Goal: Transaction & Acquisition: Purchase product/service

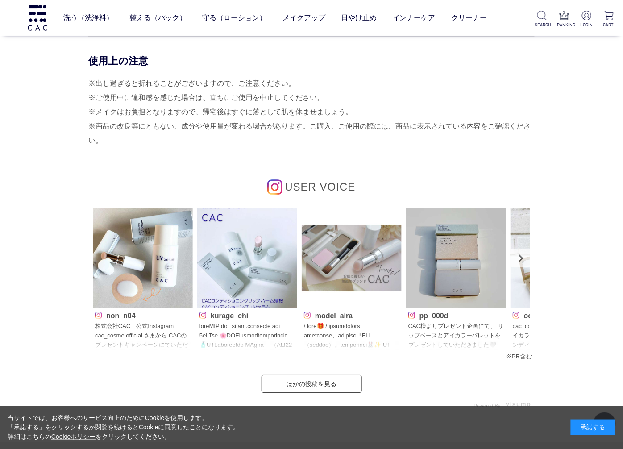
scroll to position [645, 0]
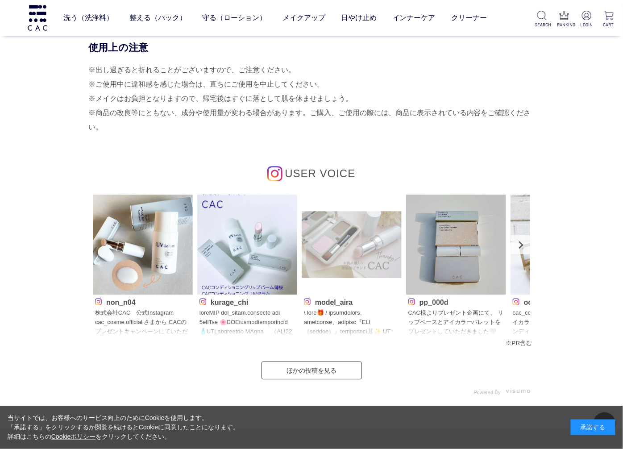
click at [342, 246] on img at bounding box center [352, 245] width 100 height 100
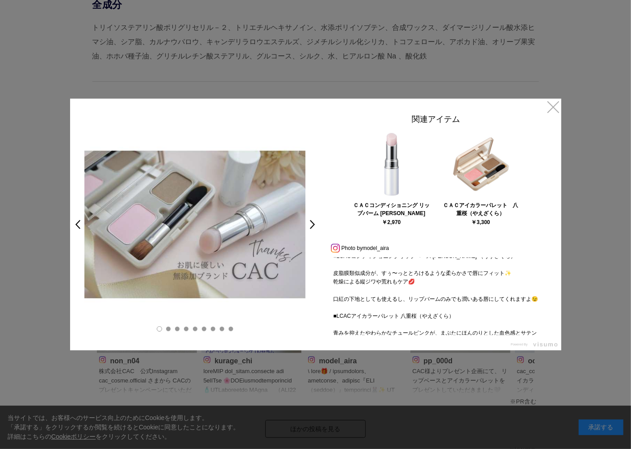
scroll to position [99, 0]
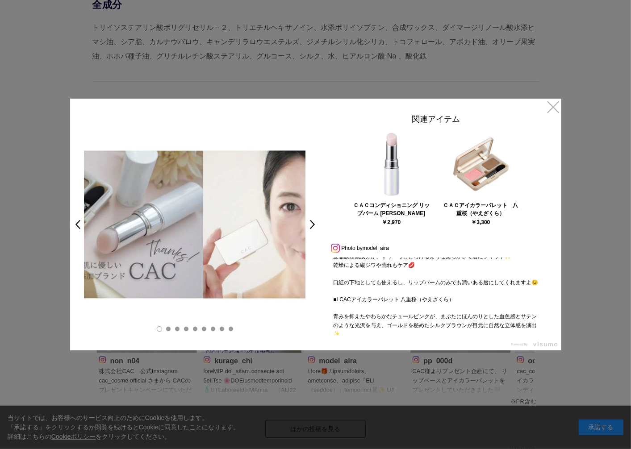
drag, startPoint x: 269, startPoint y: 254, endPoint x: 152, endPoint y: 253, distance: 117.0
click at [153, 253] on img at bounding box center [92, 224] width 221 height 221
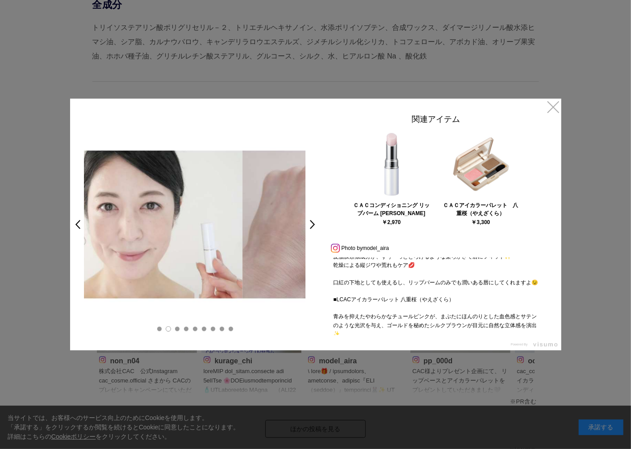
drag, startPoint x: 253, startPoint y: 266, endPoint x: 173, endPoint y: 269, distance: 79.5
click at [173, 269] on img at bounding box center [131, 224] width 221 height 221
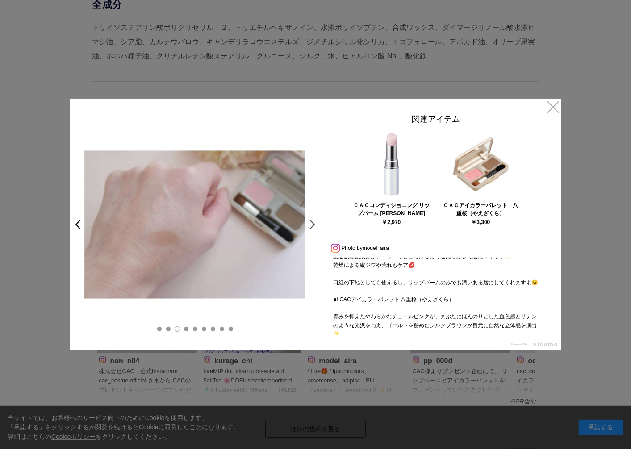
click at [313, 225] on link ">" at bounding box center [315, 225] width 13 height 16
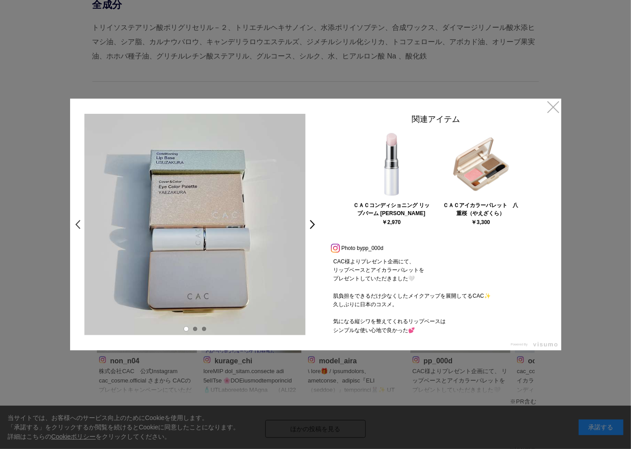
click at [78, 225] on link "<" at bounding box center [75, 225] width 13 height 16
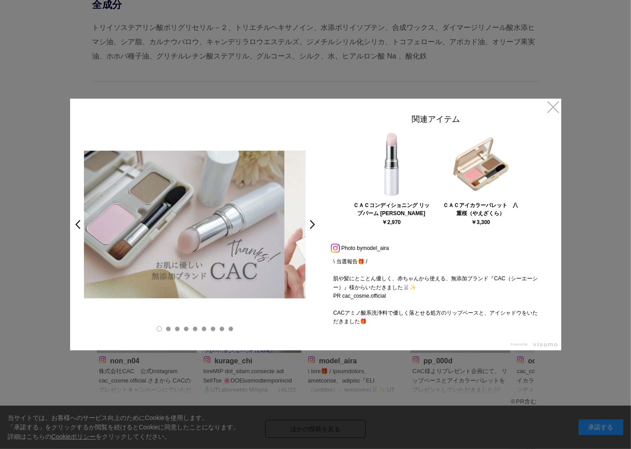
drag, startPoint x: 291, startPoint y: 277, endPoint x: 193, endPoint y: 286, distance: 98.2
click at [211, 277] on img at bounding box center [173, 224] width 221 height 221
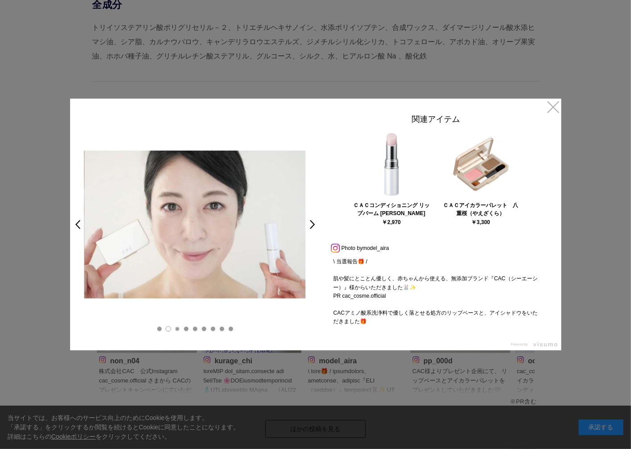
click at [178, 328] on link at bounding box center [177, 328] width 5 height 5
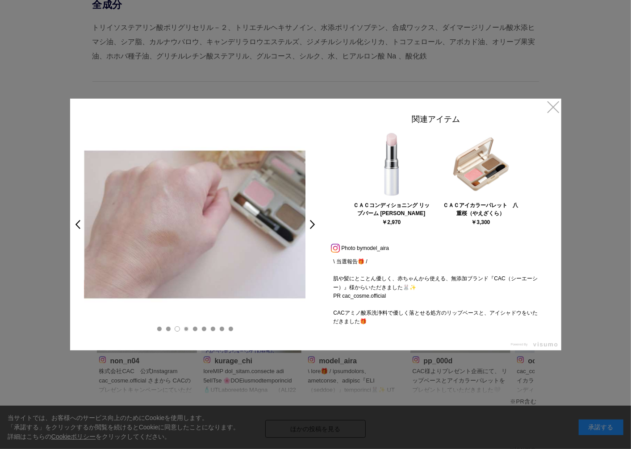
click at [183, 331] on link at bounding box center [185, 328] width 5 height 5
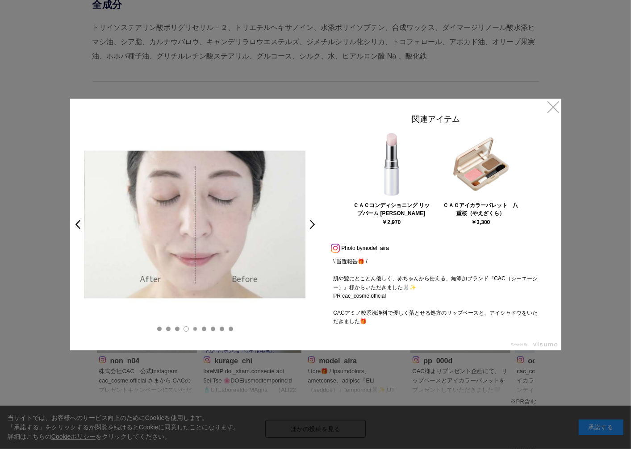
click at [195, 331] on link at bounding box center [194, 328] width 5 height 5
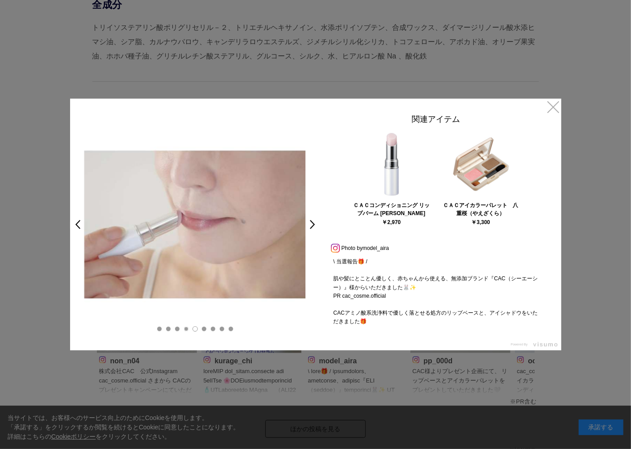
click at [185, 329] on link at bounding box center [185, 328] width 5 height 5
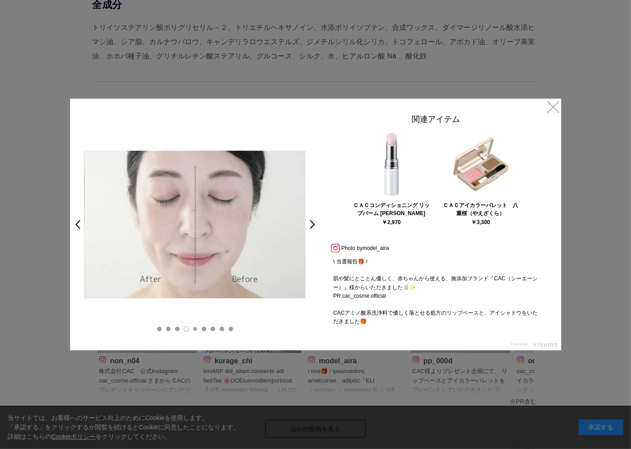
click at [195, 329] on link at bounding box center [194, 328] width 5 height 5
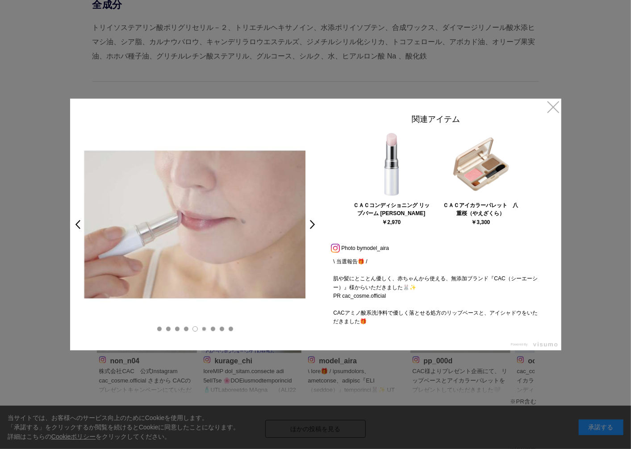
click at [203, 329] on link at bounding box center [203, 328] width 5 height 5
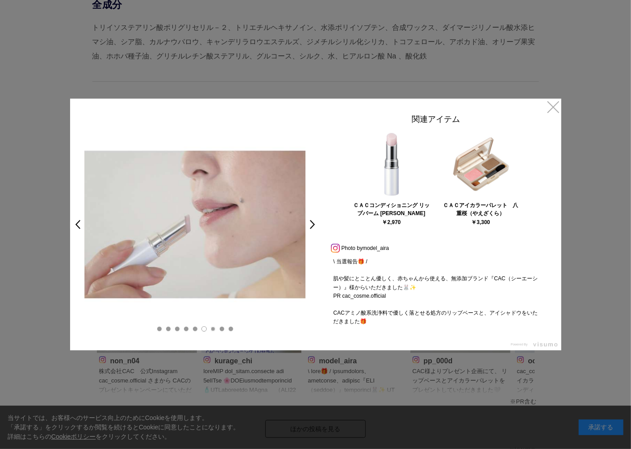
click at [213, 328] on link at bounding box center [212, 328] width 5 height 5
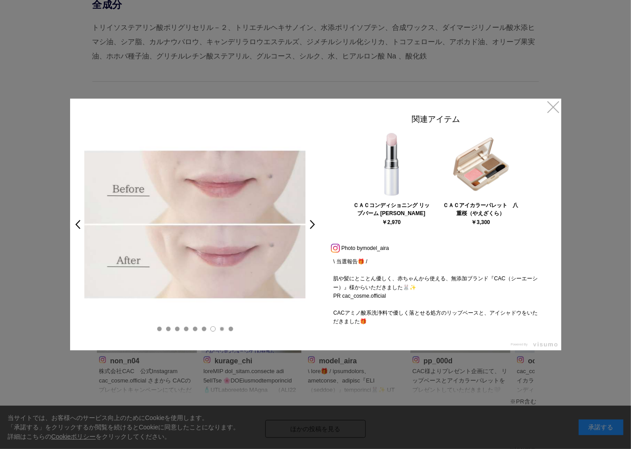
click at [221, 331] on link at bounding box center [221, 328] width 5 height 5
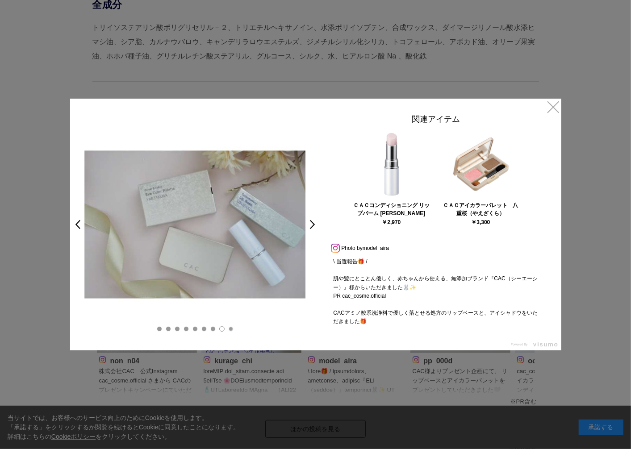
click at [230, 331] on link at bounding box center [230, 328] width 5 height 5
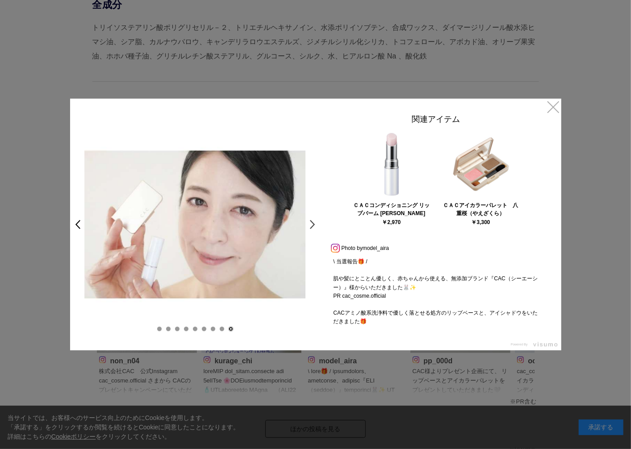
click at [311, 225] on link ">" at bounding box center [315, 225] width 13 height 16
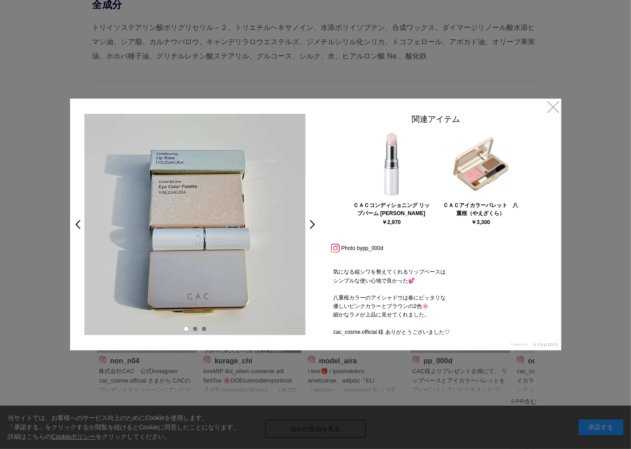
scroll to position [76, 0]
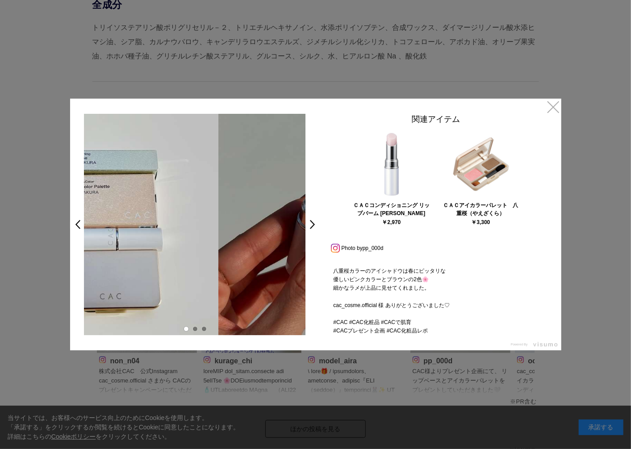
drag, startPoint x: 264, startPoint y: 297, endPoint x: 117, endPoint y: 291, distance: 147.9
click at [118, 291] on img at bounding box center [107, 224] width 221 height 221
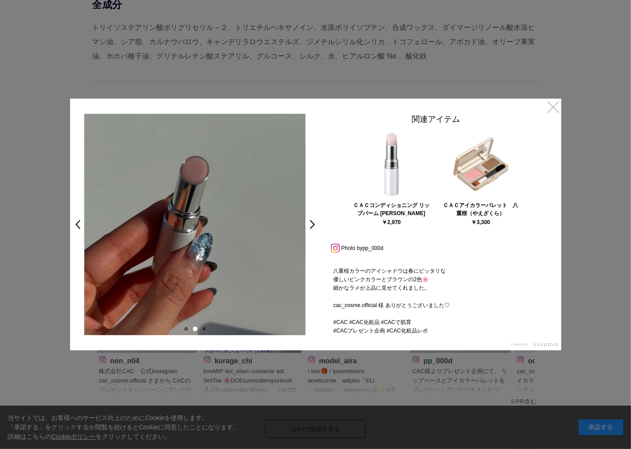
click at [552, 106] on link "×" at bounding box center [553, 107] width 16 height 16
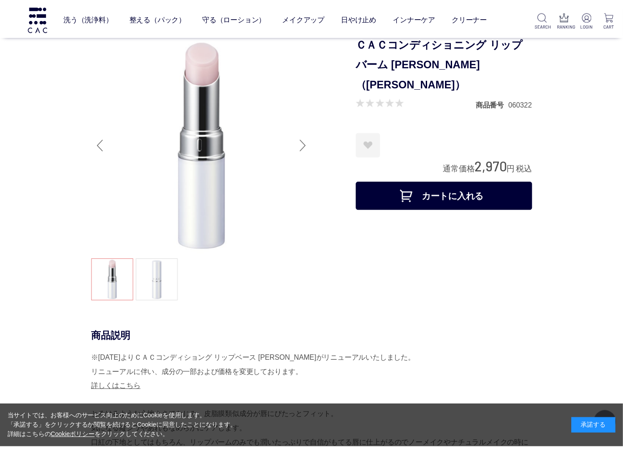
scroll to position [645, 0]
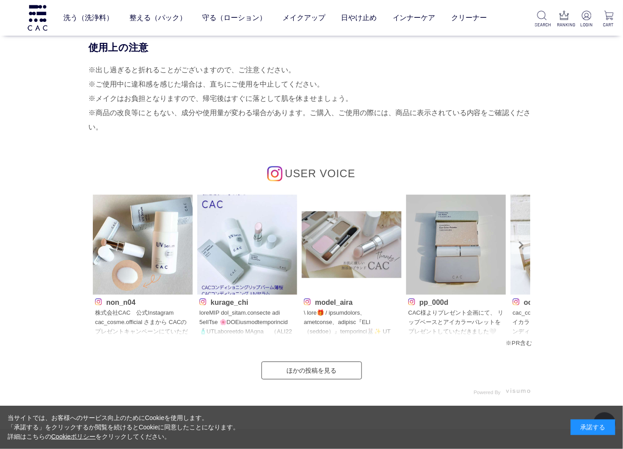
click at [519, 245] on link "Next" at bounding box center [521, 244] width 19 height 19
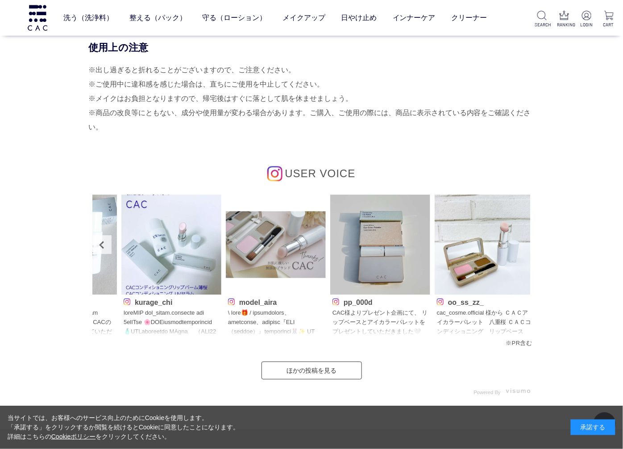
click at [519, 245] on img at bounding box center [485, 245] width 100 height 100
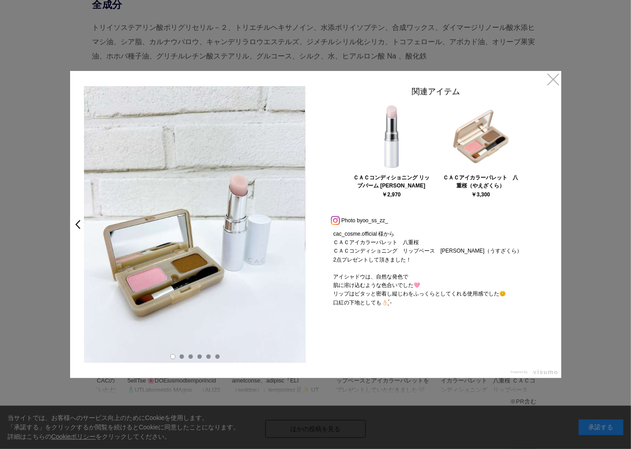
drag, startPoint x: 296, startPoint y: 322, endPoint x: 226, endPoint y: 318, distance: 70.7
click at [199, 316] on img at bounding box center [193, 224] width 221 height 277
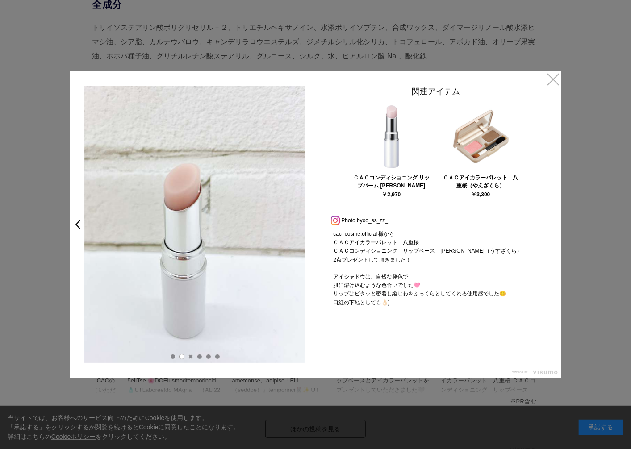
click at [190, 358] on link at bounding box center [190, 356] width 5 height 5
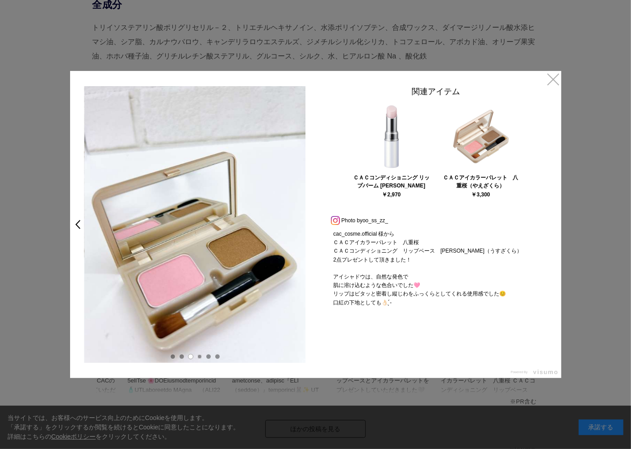
click at [199, 358] on link at bounding box center [199, 356] width 5 height 5
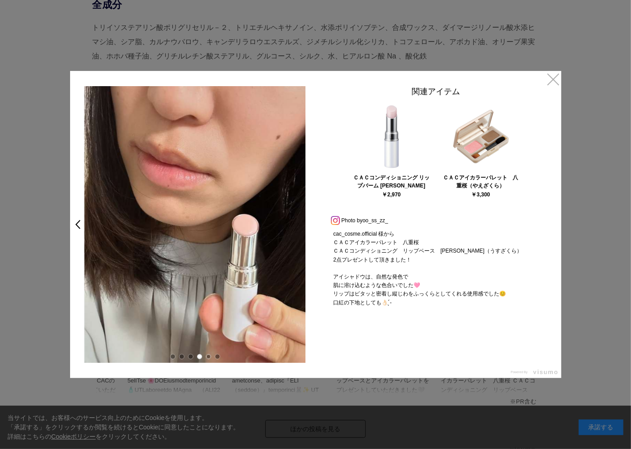
click at [208, 355] on link at bounding box center [208, 356] width 5 height 5
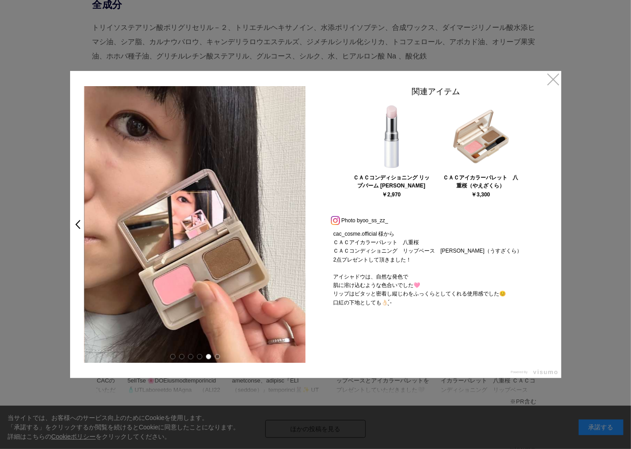
click at [217, 355] on link at bounding box center [217, 356] width 5 height 5
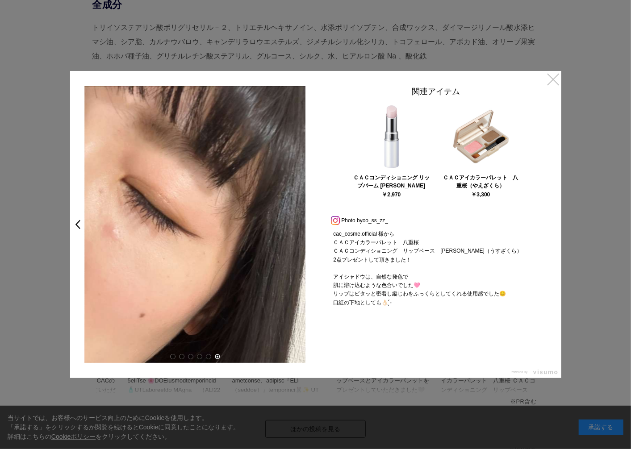
click at [555, 80] on link "×" at bounding box center [553, 79] width 16 height 16
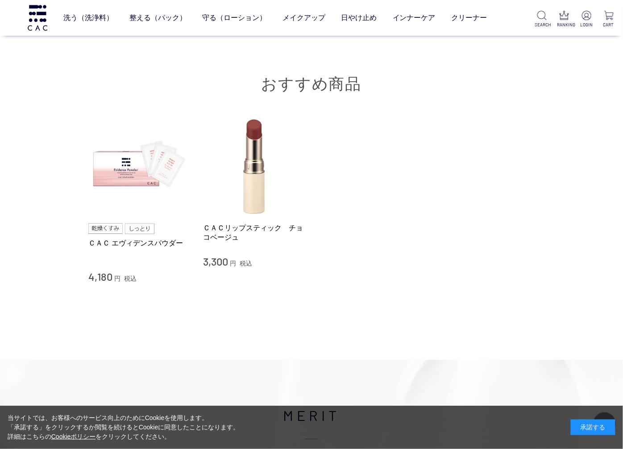
scroll to position [1190, 0]
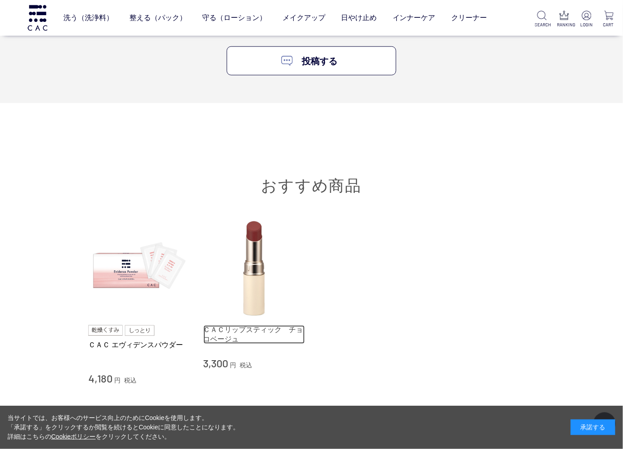
click at [218, 332] on link "ＣＡＣリップスティック　チョコベージュ" at bounding box center [255, 334] width 102 height 19
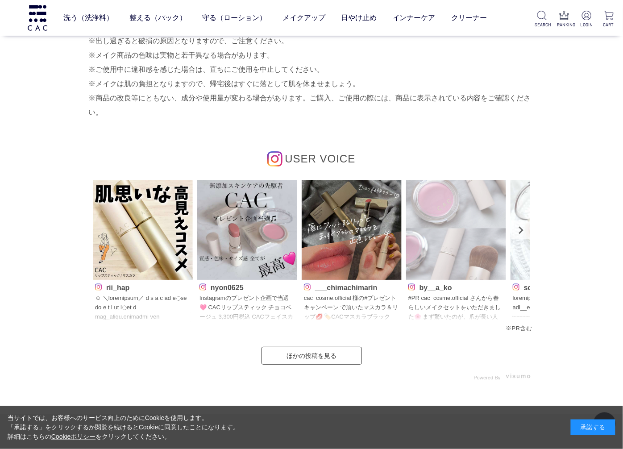
scroll to position [744, 0]
